Goal: Information Seeking & Learning: Learn about a topic

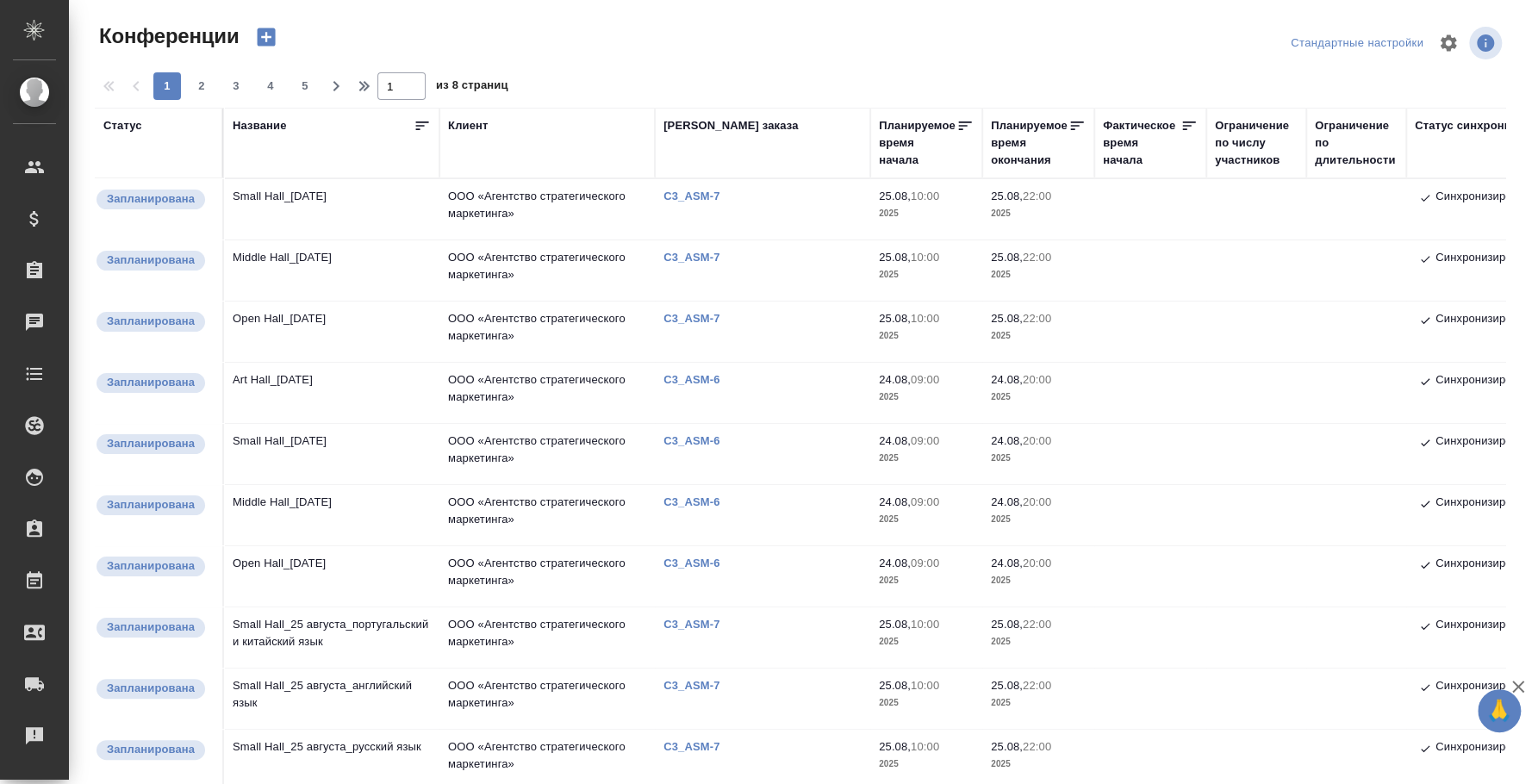
click at [300, 554] on td "Open Hall_[DATE]" at bounding box center [331, 576] width 215 height 60
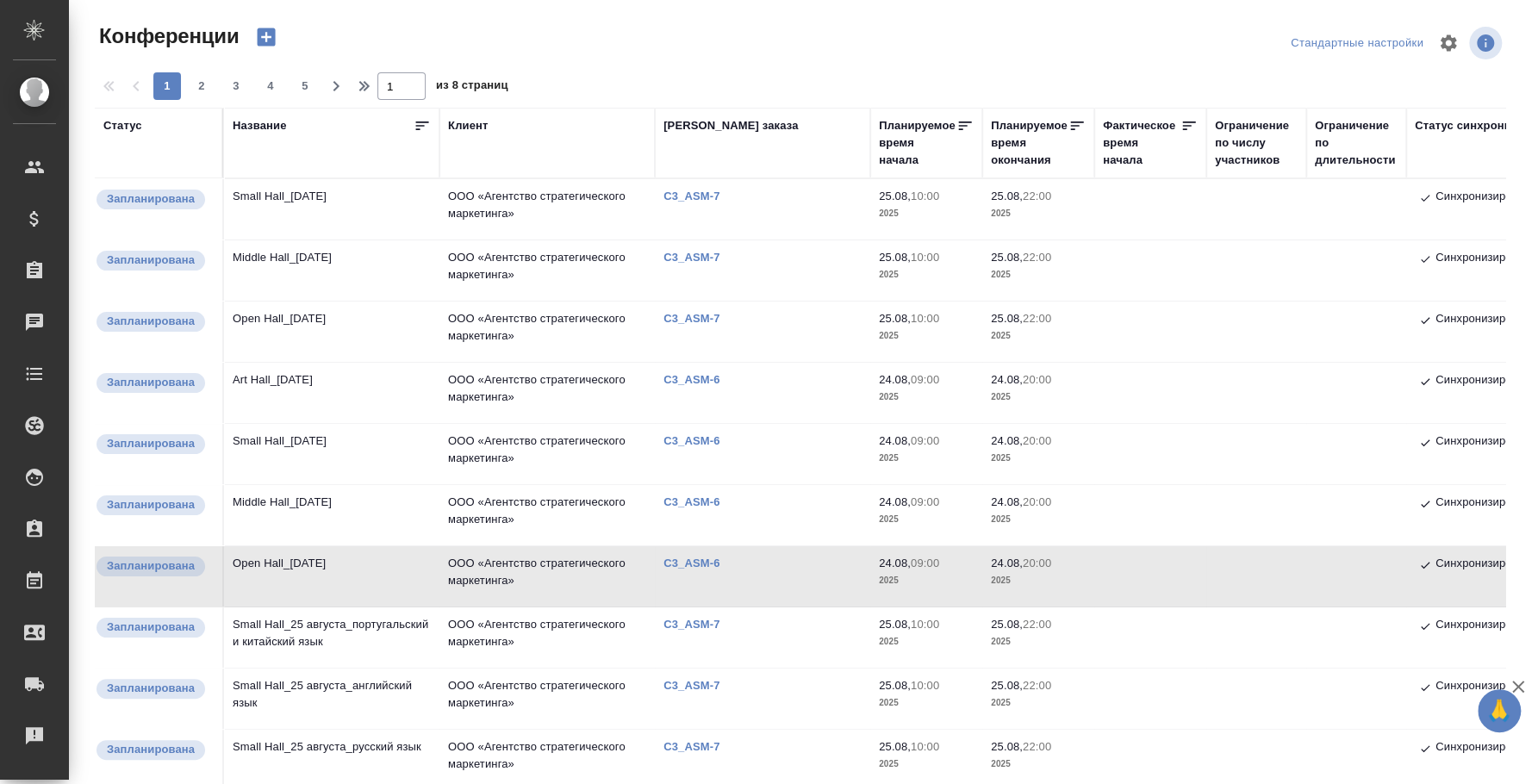
click at [264, 527] on td "Middle Hall_[DATE]" at bounding box center [331, 514] width 215 height 60
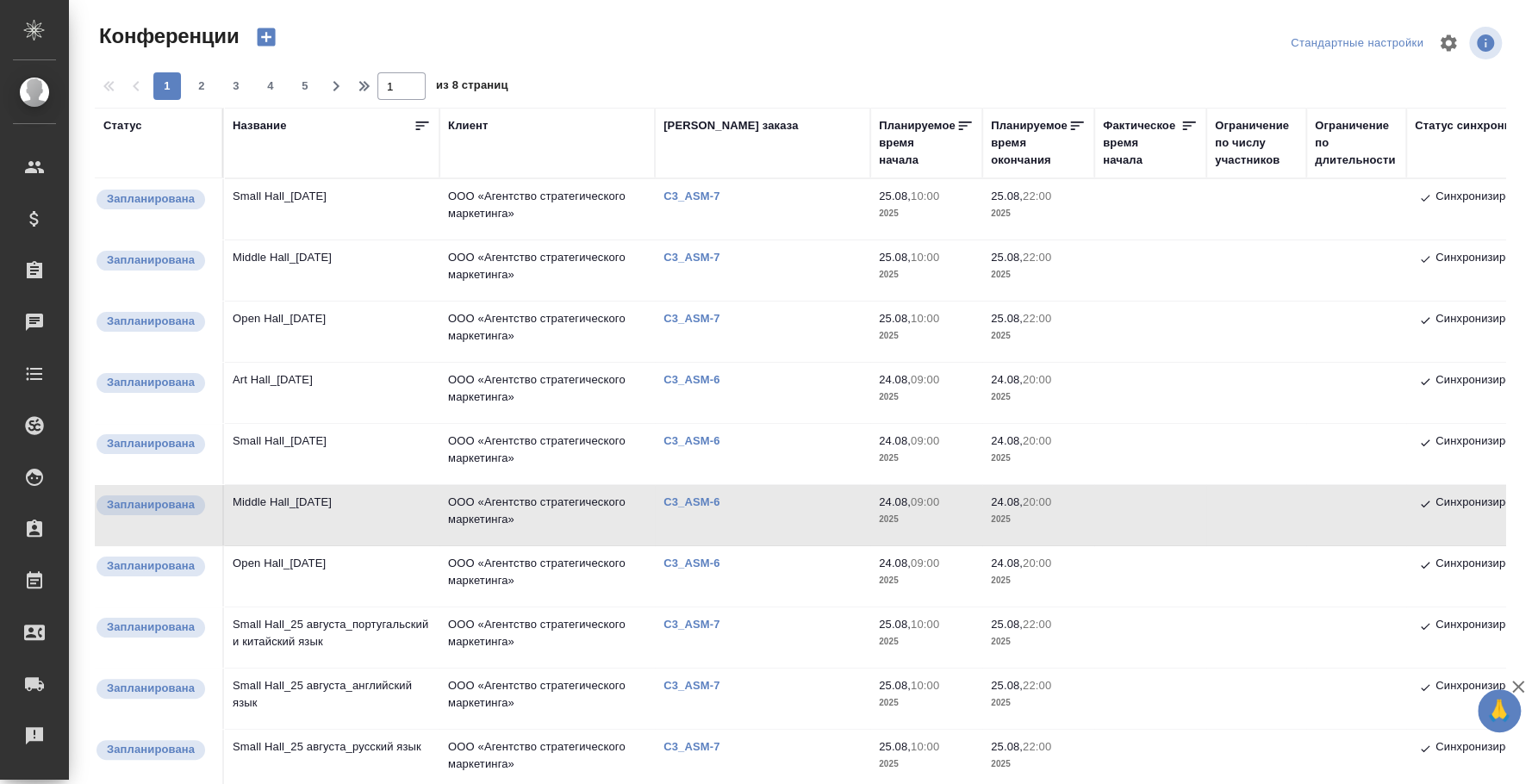
click at [293, 445] on td "Small Hall_[DATE]" at bounding box center [331, 453] width 215 height 60
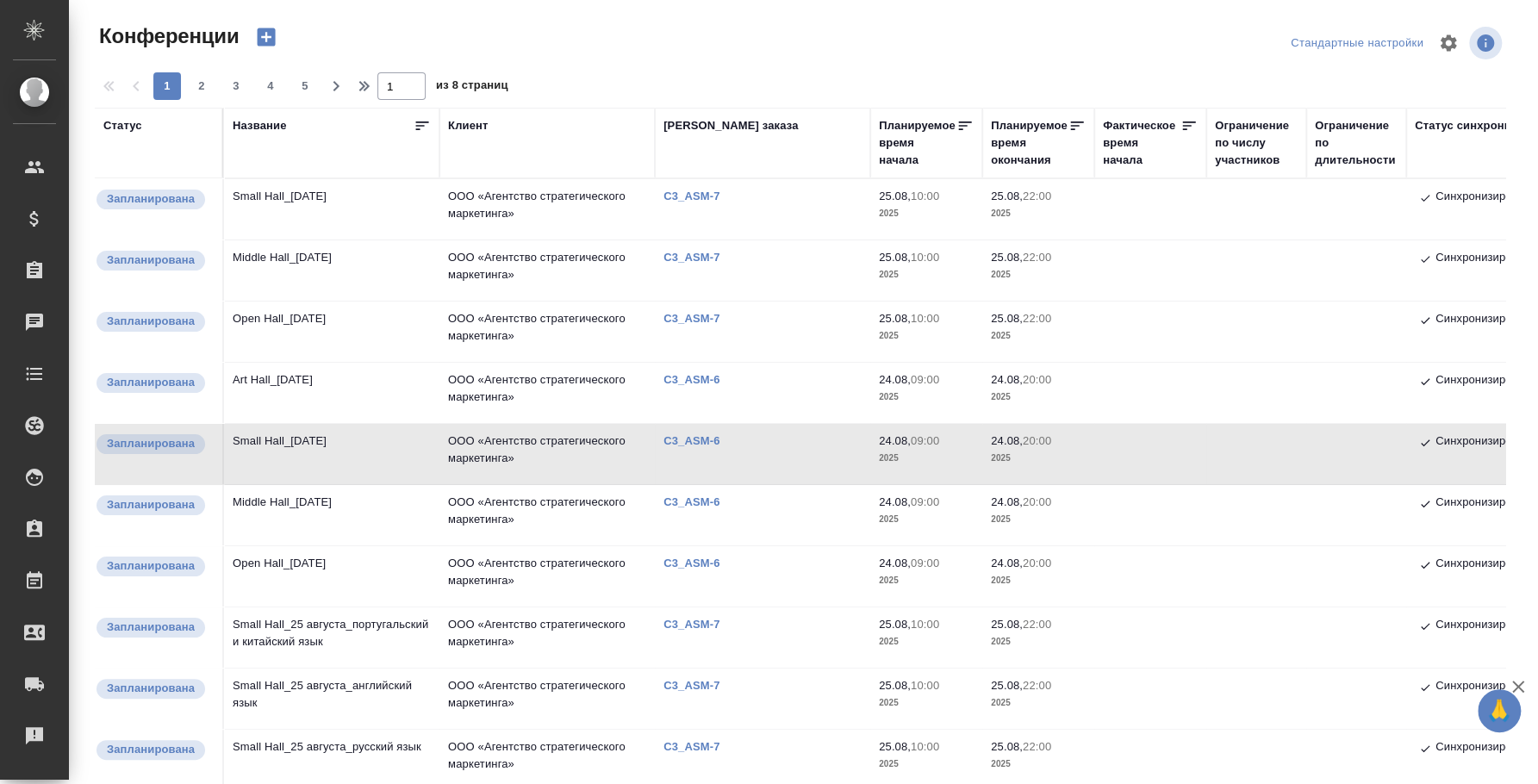
click at [293, 445] on td "Small Hall_[DATE]" at bounding box center [331, 453] width 215 height 60
click at [313, 386] on td "Art Hall_[DATE]" at bounding box center [331, 392] width 215 height 60
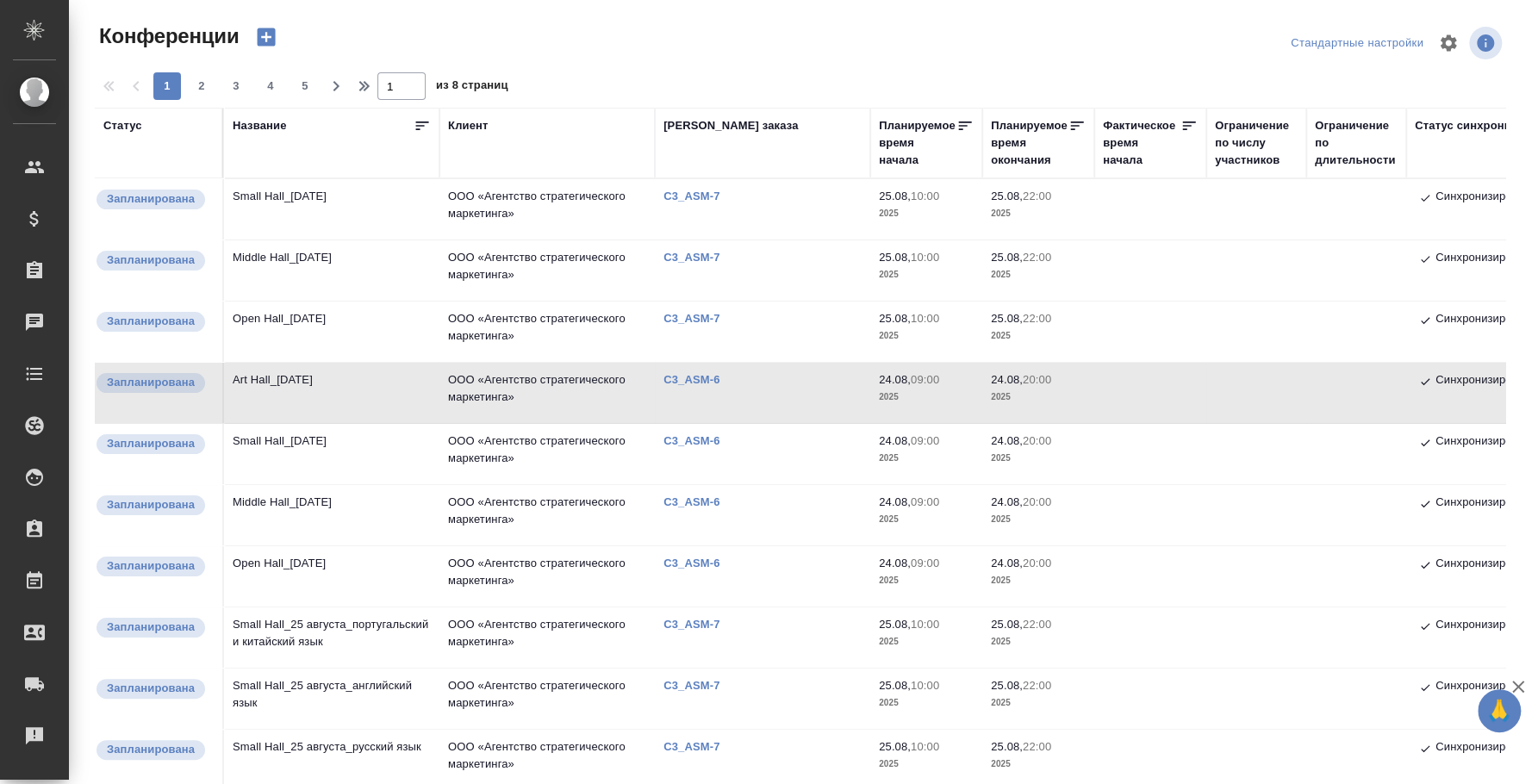
click at [313, 386] on td "Art Hall_[DATE]" at bounding box center [331, 392] width 215 height 60
click at [358, 329] on td "Open Hall_[DATE]" at bounding box center [331, 331] width 215 height 60
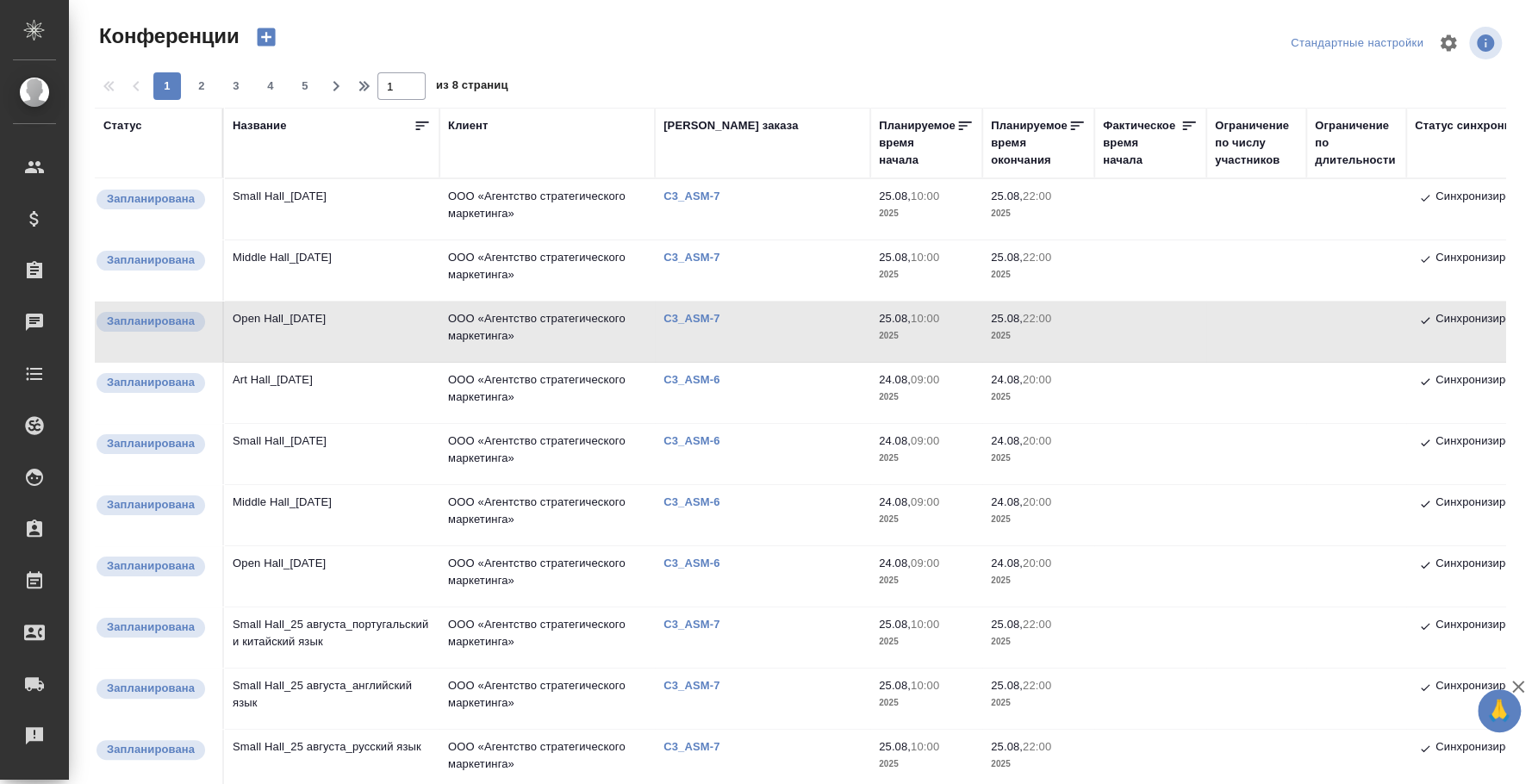
click at [358, 329] on td "Open Hall_[DATE]" at bounding box center [331, 331] width 215 height 60
click at [257, 263] on td "Middle Hall_[DATE]" at bounding box center [331, 270] width 215 height 60
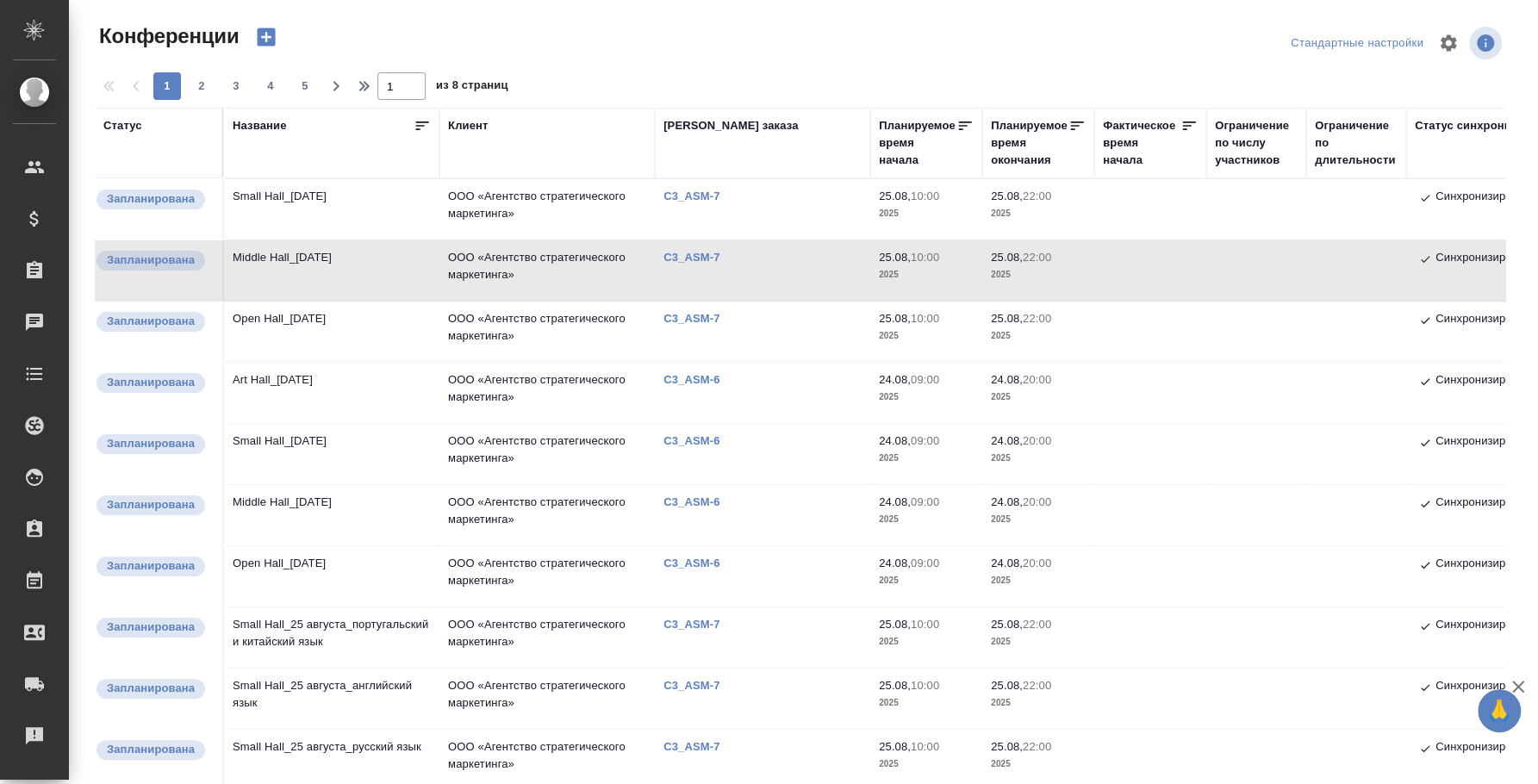
click at [285, 187] on td "Small Hall_[DATE]" at bounding box center [331, 209] width 215 height 60
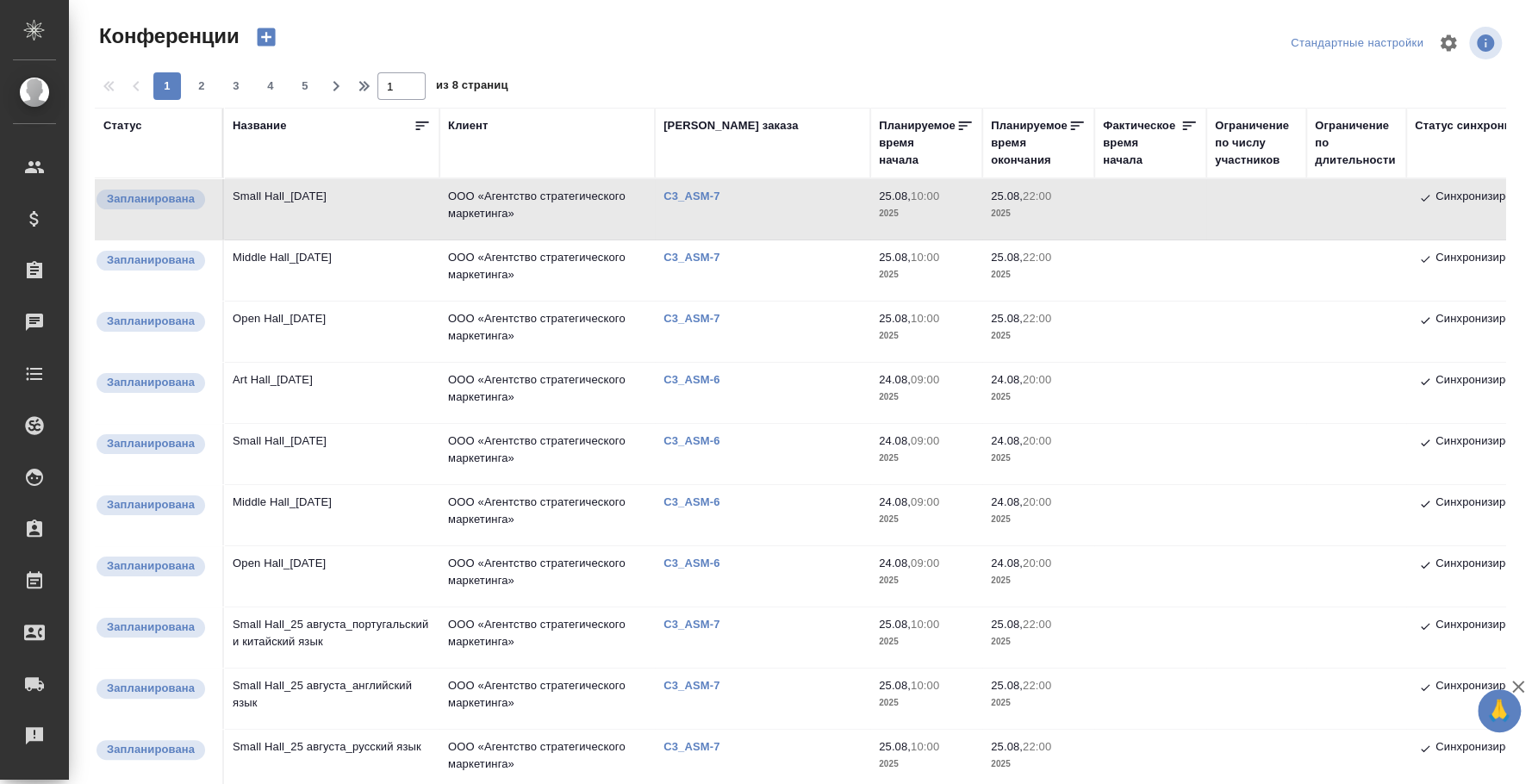
click at [285, 187] on td "Small Hall_[DATE]" at bounding box center [331, 209] width 215 height 60
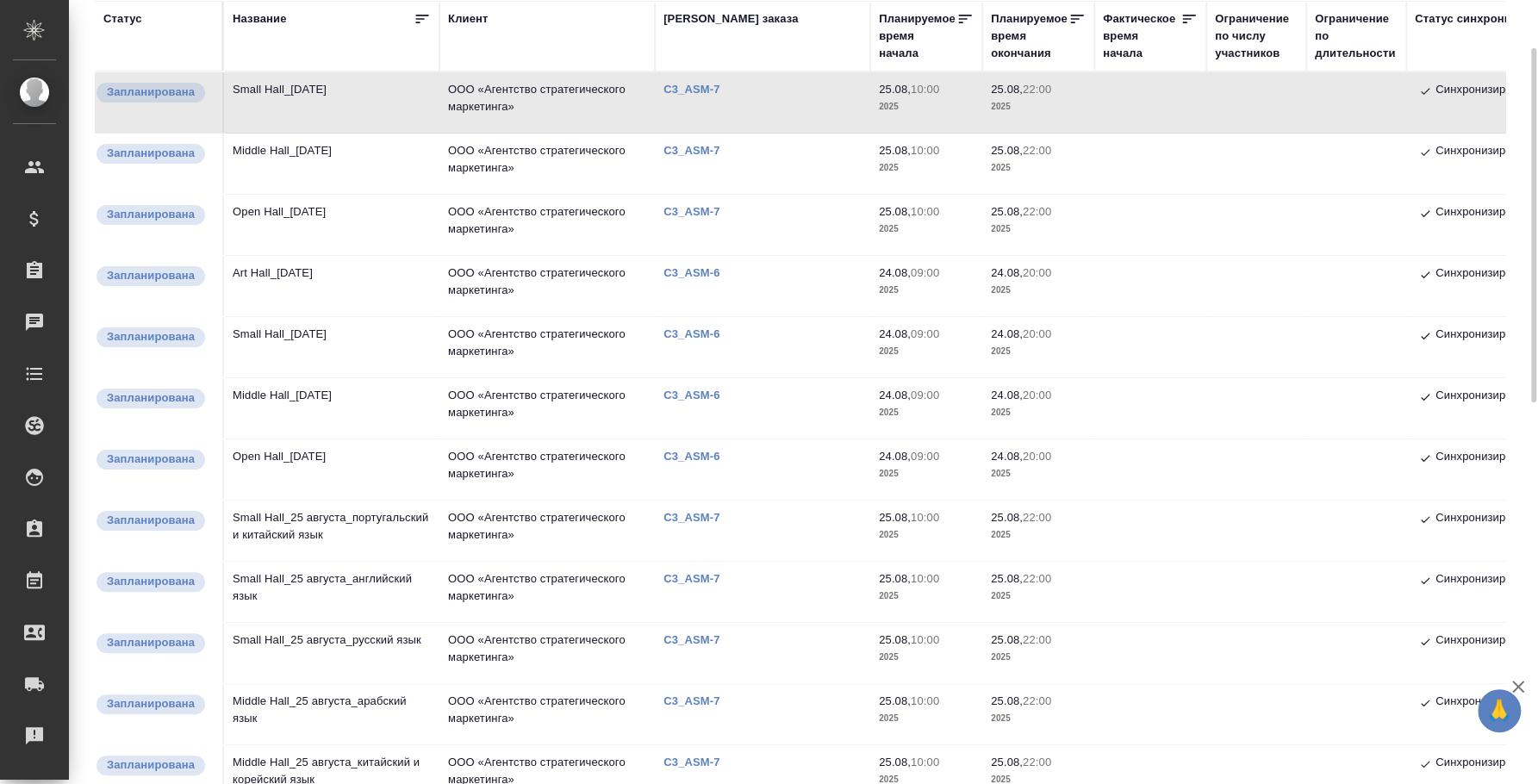
click at [330, 464] on td "Open Hall_[DATE]" at bounding box center [331, 469] width 215 height 60
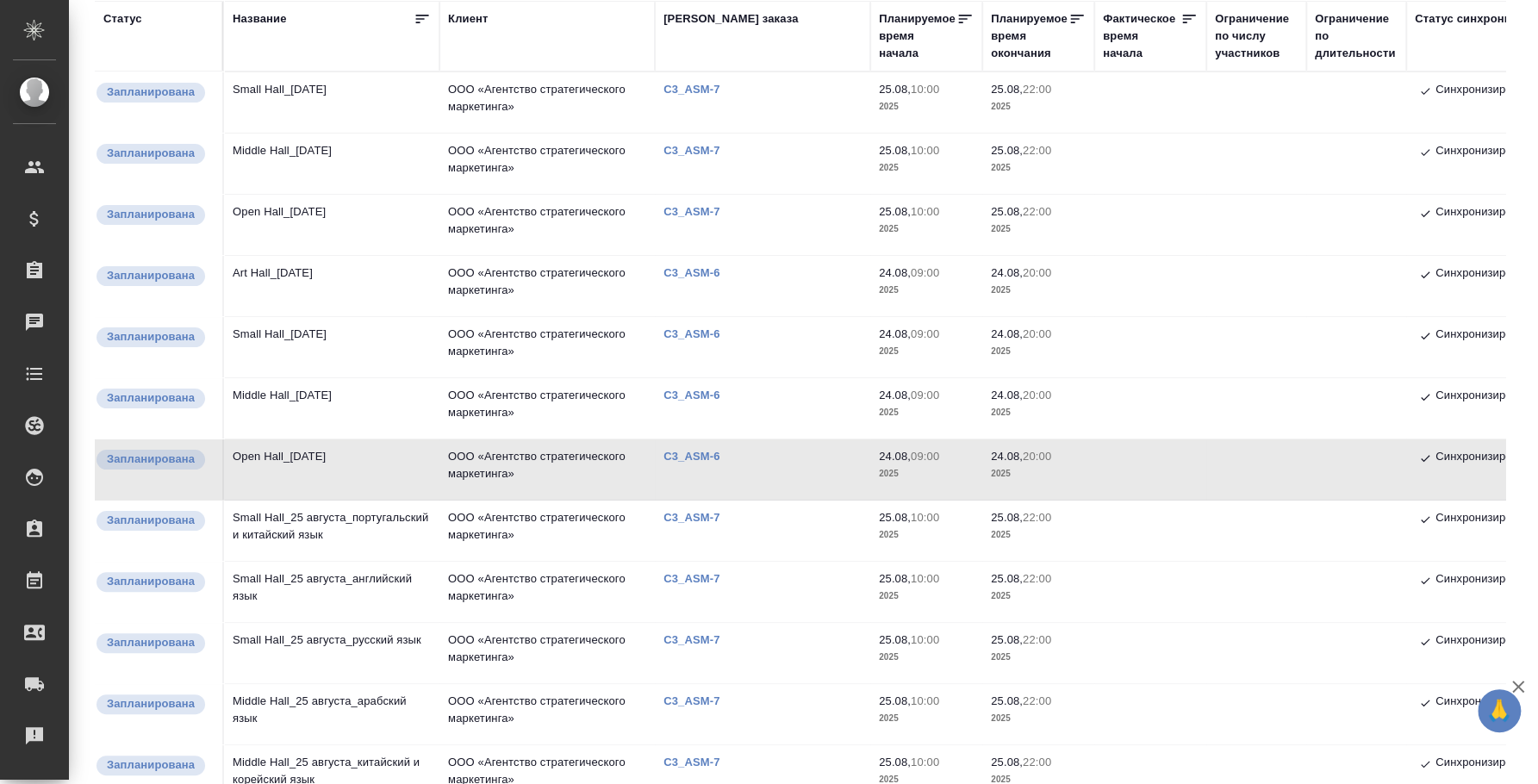
click at [303, 210] on td "Open Hall_[DATE]" at bounding box center [331, 224] width 215 height 60
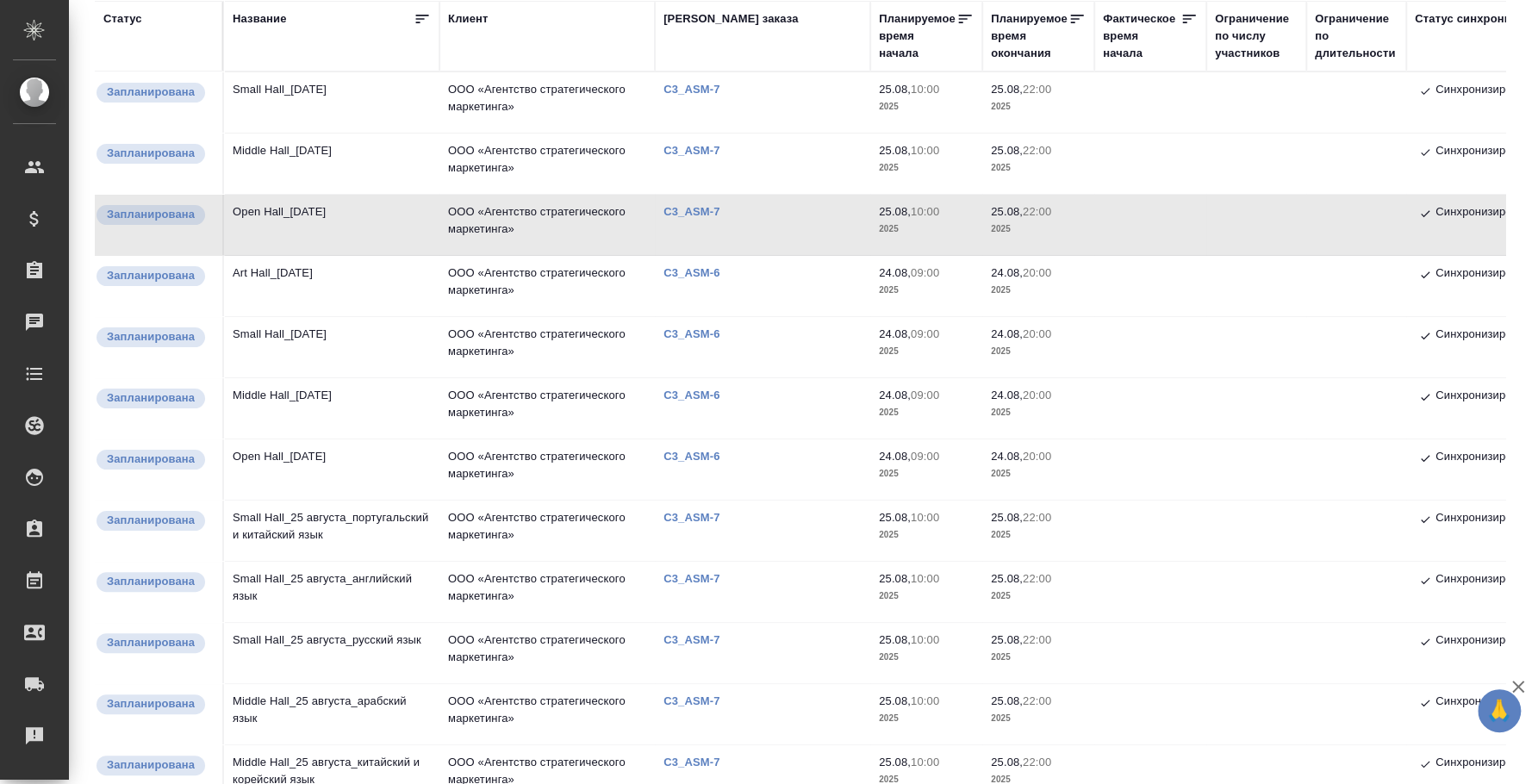
click at [303, 210] on td "Open Hall_[DATE]" at bounding box center [331, 224] width 215 height 60
click at [316, 451] on td "Open Hall_[DATE]" at bounding box center [331, 469] width 215 height 60
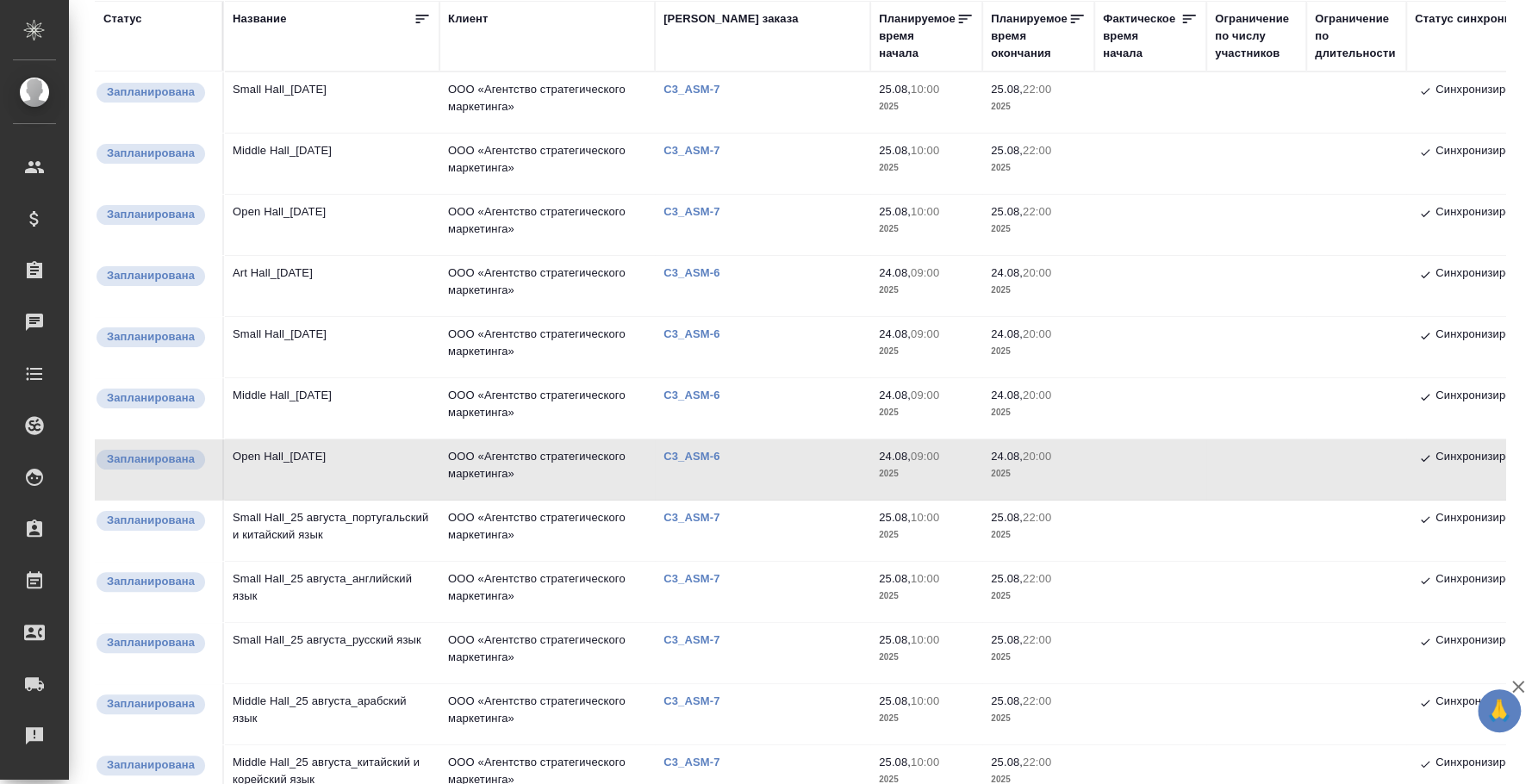
click at [254, 447] on td "Open Hall_[DATE]" at bounding box center [331, 469] width 215 height 60
click at [286, 463] on td "Open Hall_[DATE]" at bounding box center [331, 469] width 215 height 60
click at [363, 388] on td "Middle Hall_[DATE]" at bounding box center [331, 407] width 215 height 60
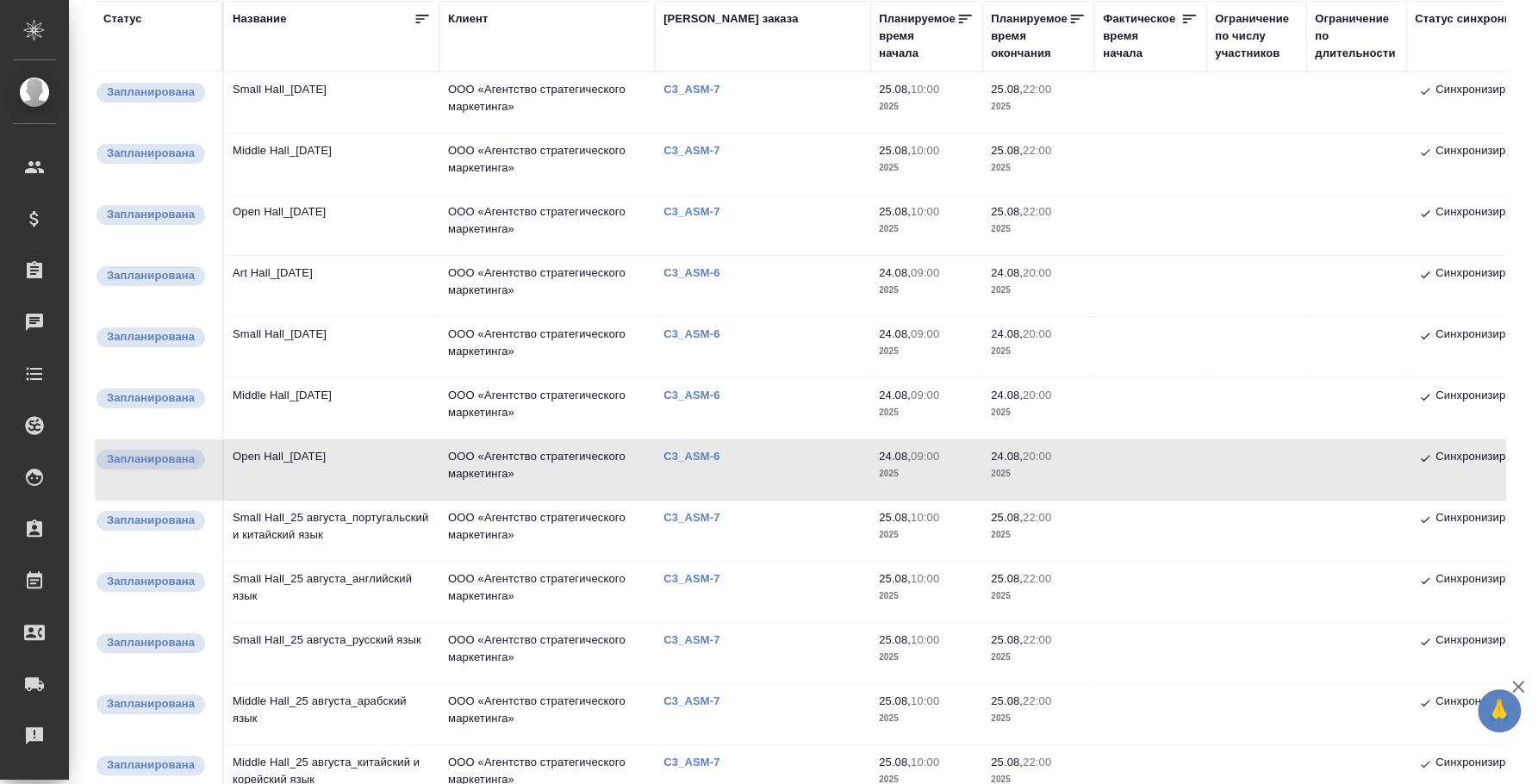
click at [363, 388] on td "Middle Hall_[DATE]" at bounding box center [331, 407] width 215 height 60
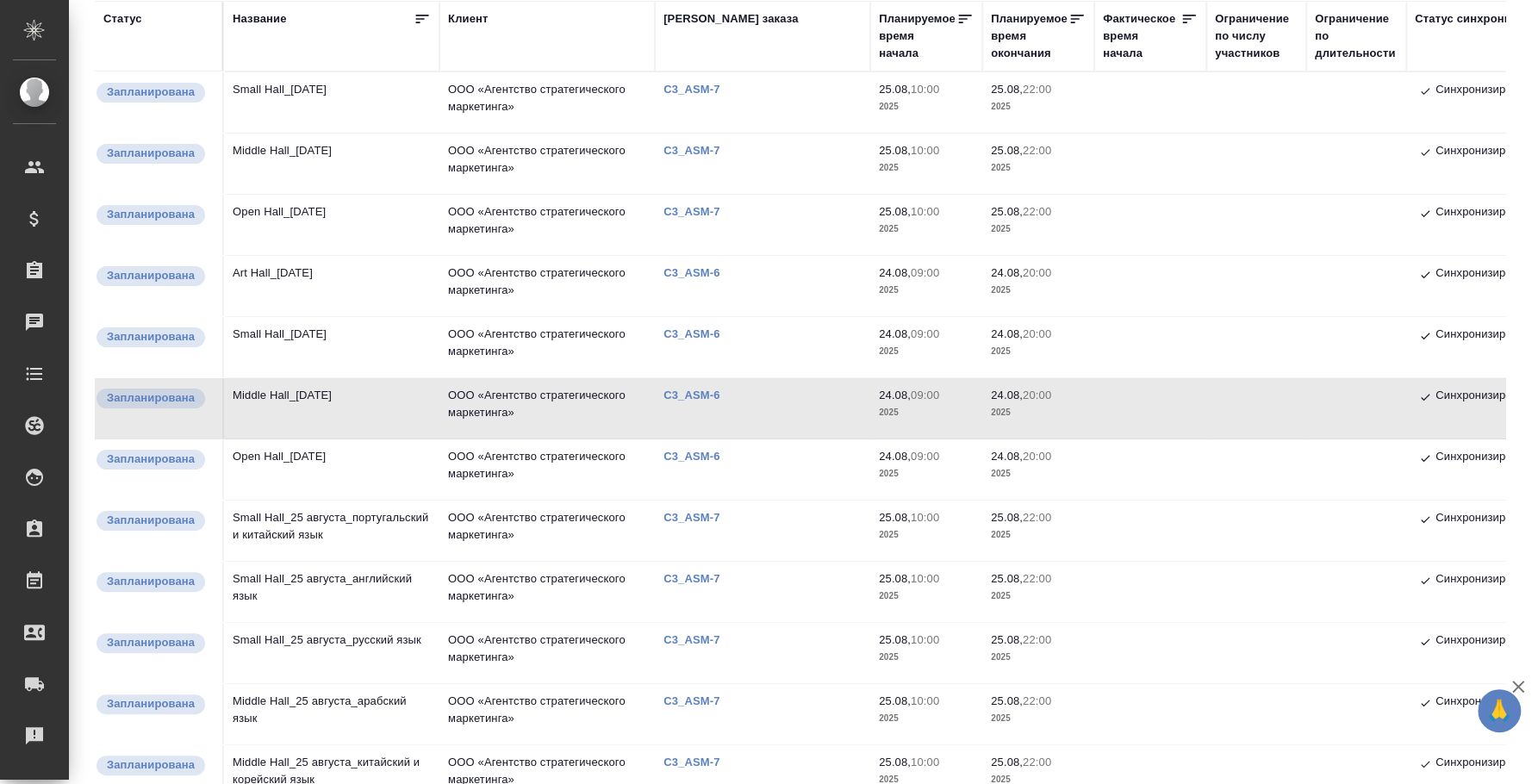
click at [322, 340] on td "Small Hall_[DATE]" at bounding box center [331, 346] width 215 height 60
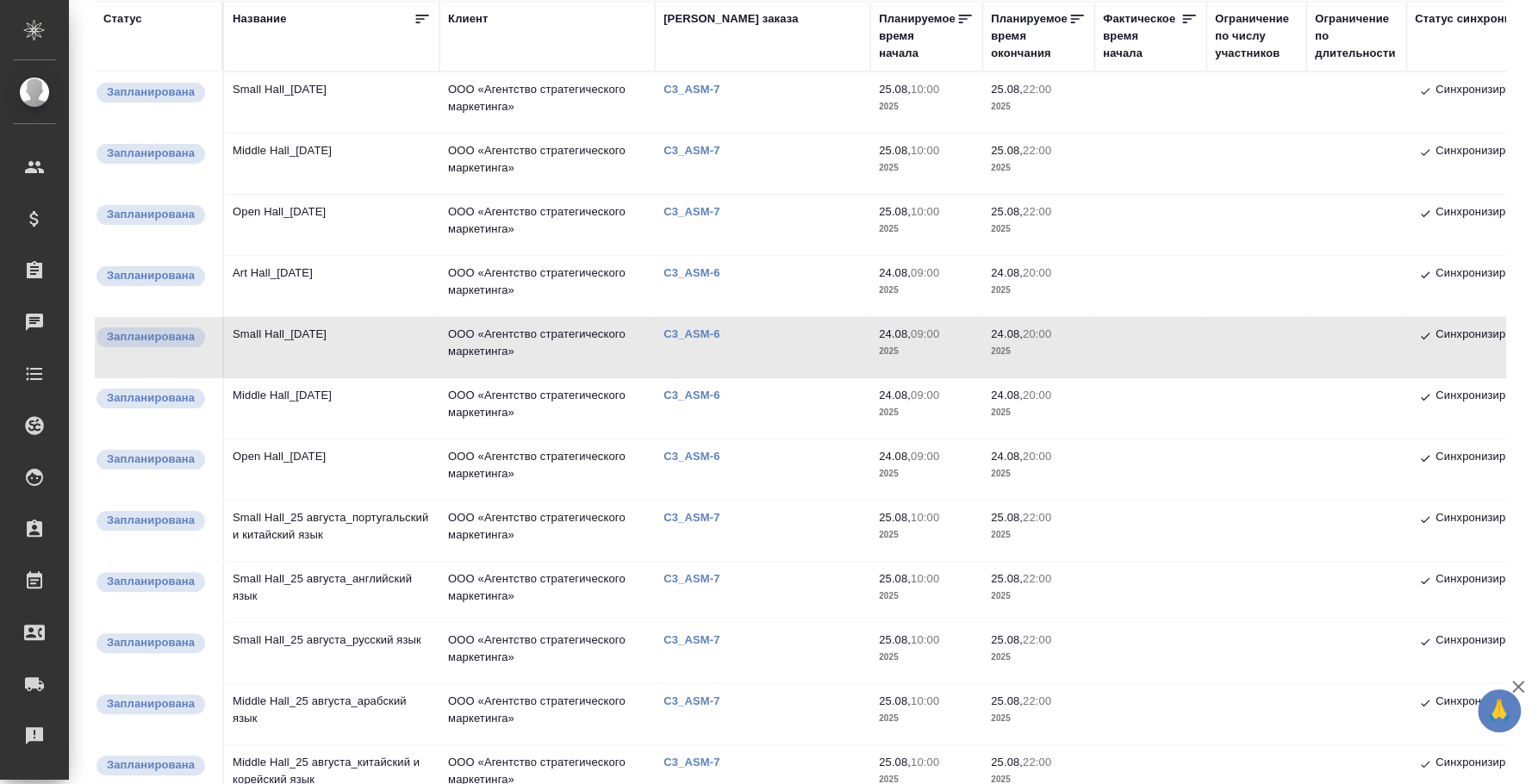
click at [322, 340] on td "Small Hall_[DATE]" at bounding box center [331, 346] width 215 height 60
click at [281, 273] on td "Art Hall_[DATE]" at bounding box center [331, 286] width 215 height 60
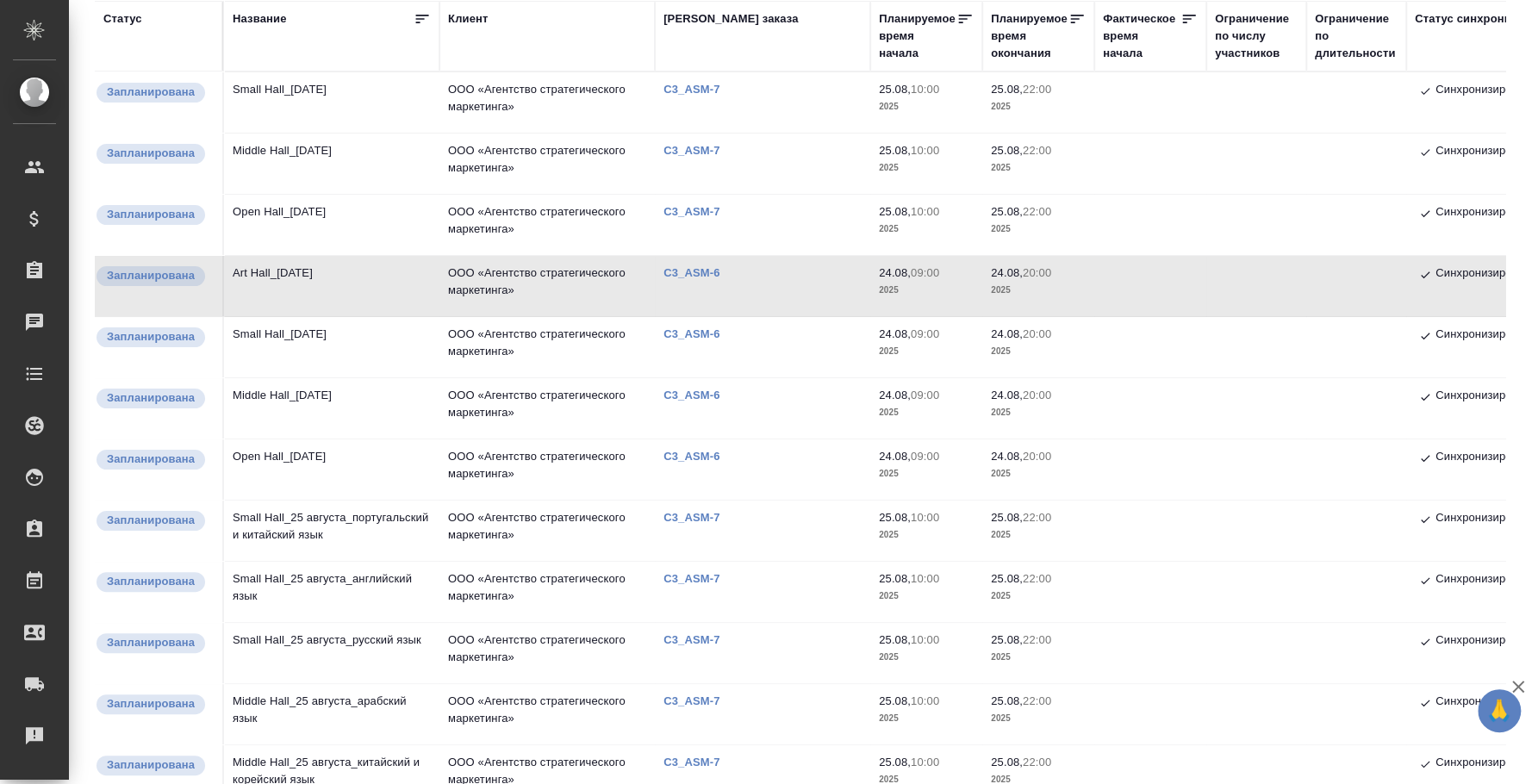
click at [281, 273] on td "Art Hall_[DATE]" at bounding box center [331, 286] width 215 height 60
